Goal: Find specific page/section: Find specific page/section

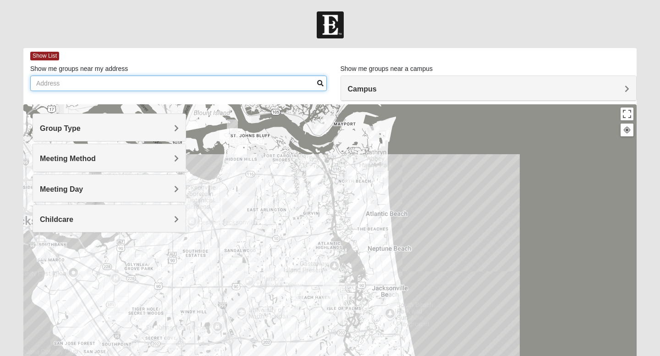
click at [110, 88] on input "Show me groups near my address" at bounding box center [178, 84] width 296 height 16
type input "[STREET_ADDRESS]"
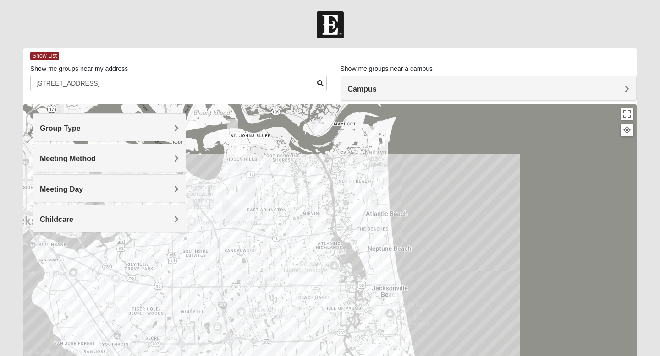
click at [108, 127] on h4 "Group Type" at bounding box center [109, 128] width 139 height 9
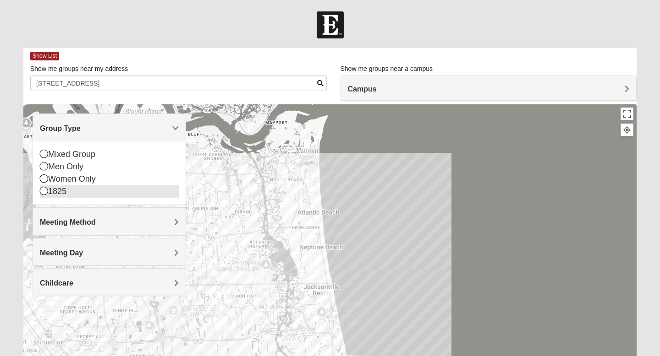
click at [43, 193] on icon at bounding box center [44, 191] width 8 height 8
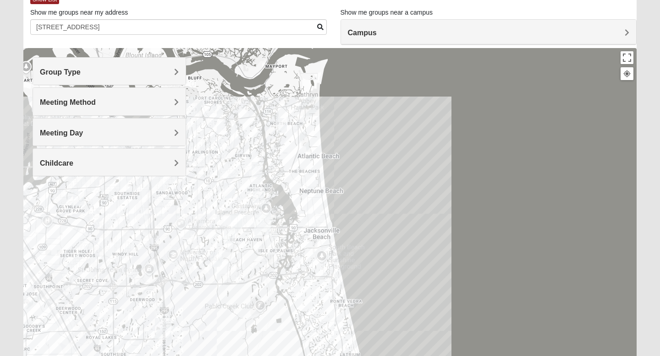
scroll to position [57, 0]
click at [104, 105] on h4 "Meeting Method" at bounding box center [109, 101] width 139 height 9
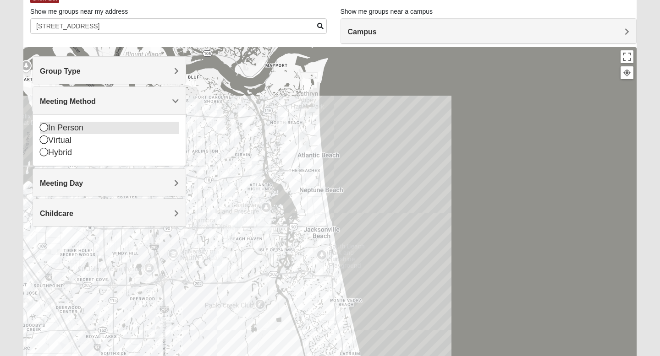
click at [56, 126] on div "In Person" at bounding box center [109, 128] width 139 height 12
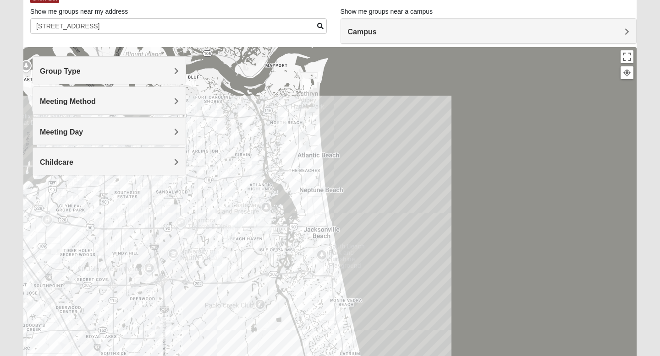
click at [258, 195] on img "1825 Womens Stewart 32224" at bounding box center [258, 194] width 11 height 15
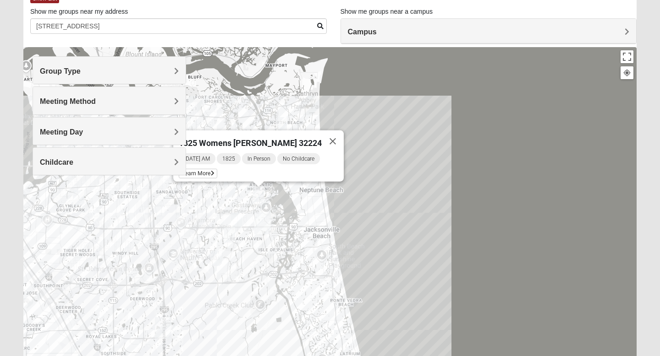
click at [105, 128] on h4 "Meeting Day" at bounding box center [109, 132] width 139 height 9
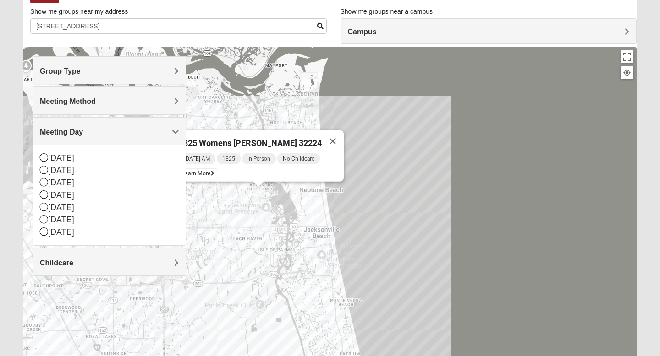
click at [77, 265] on h4 "Childcare" at bounding box center [109, 263] width 139 height 9
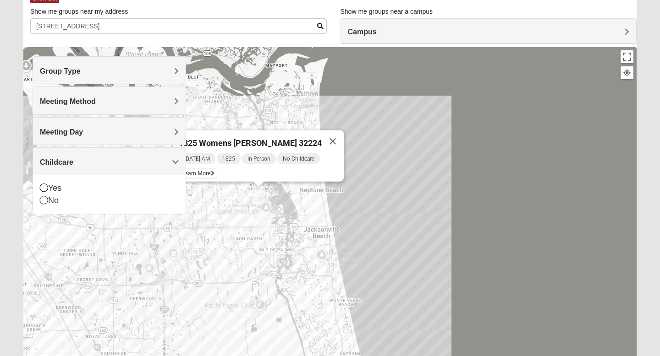
click at [73, 164] on span "Childcare" at bounding box center [56, 163] width 33 height 8
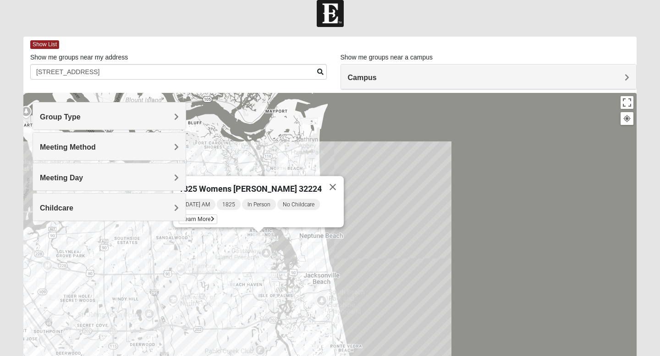
scroll to position [12, 0]
